Goal: Navigation & Orientation: Find specific page/section

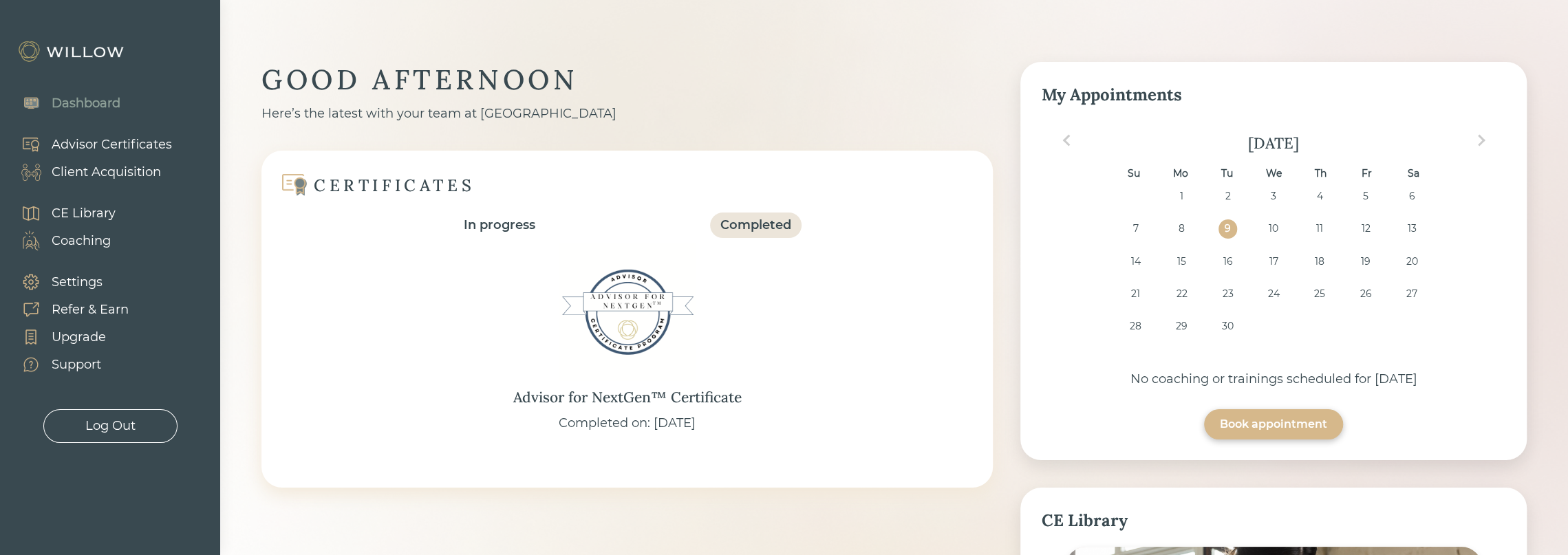
click at [97, 164] on div "Client Acquisition" at bounding box center [105, 172] width 109 height 18
